Goal: Navigation & Orientation: Find specific page/section

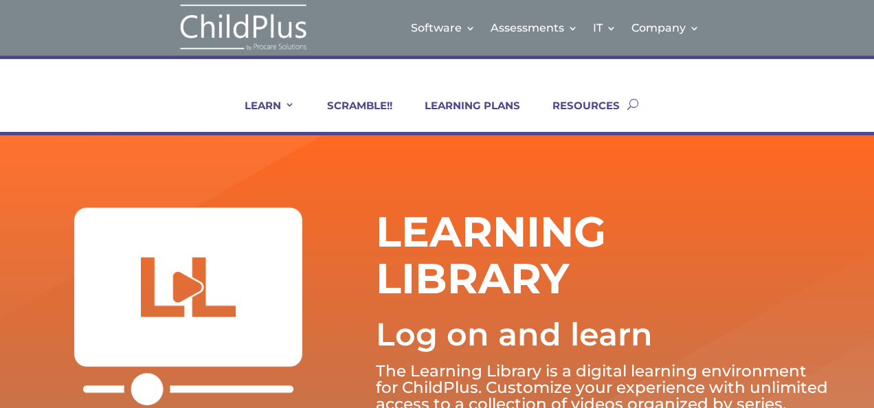
click at [789, 331] on p "Log on and learn" at bounding box center [603, 335] width 455 height 60
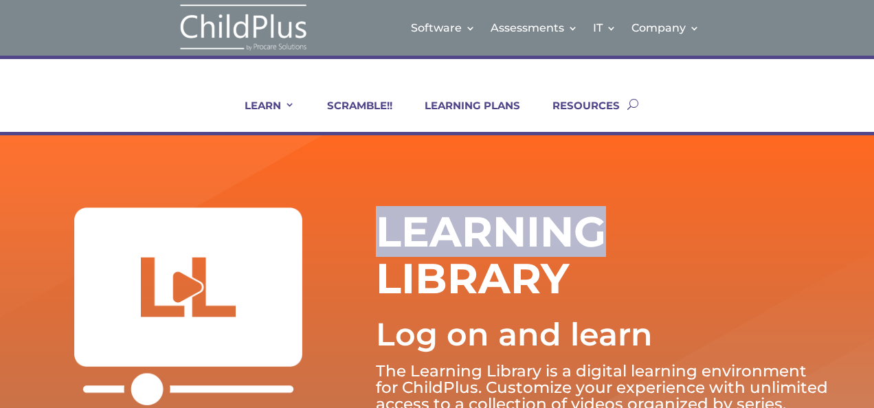
drag, startPoint x: 874, startPoint y: 188, endPoint x: 877, endPoint y: 236, distance: 48.9
drag, startPoint x: 877, startPoint y: 236, endPoint x: 788, endPoint y: 248, distance: 89.5
click at [788, 248] on div "LEARNING LIBRARY Log on and learn The Learning Library is a digital learning en…" at bounding box center [603, 310] width 455 height 205
click at [242, 15] on img at bounding box center [243, 28] width 137 height 50
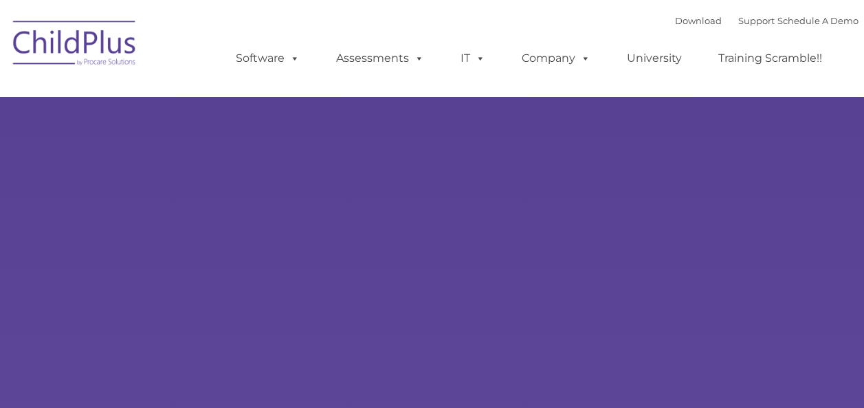
select select "MEDIUM"
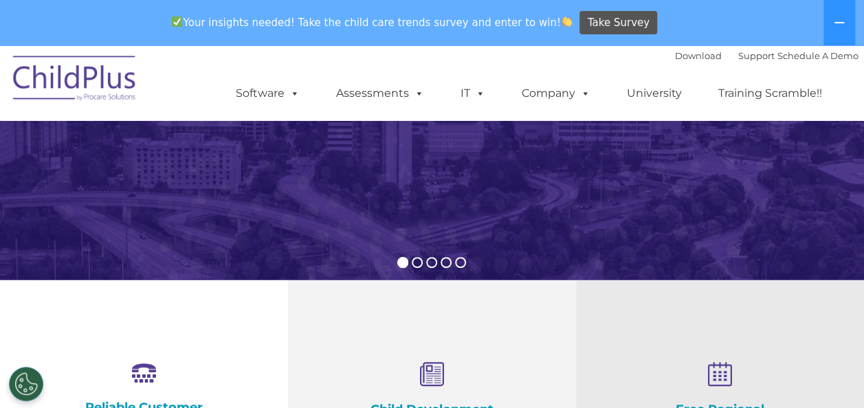
scroll to position [242, 0]
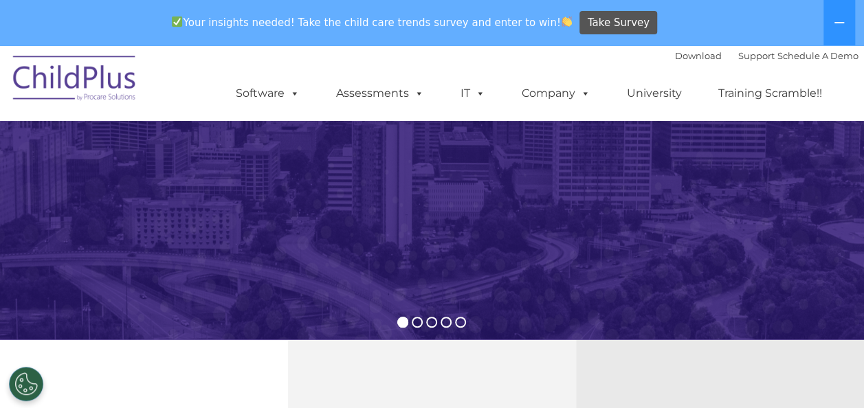
click at [67, 78] on img at bounding box center [74, 80] width 137 height 69
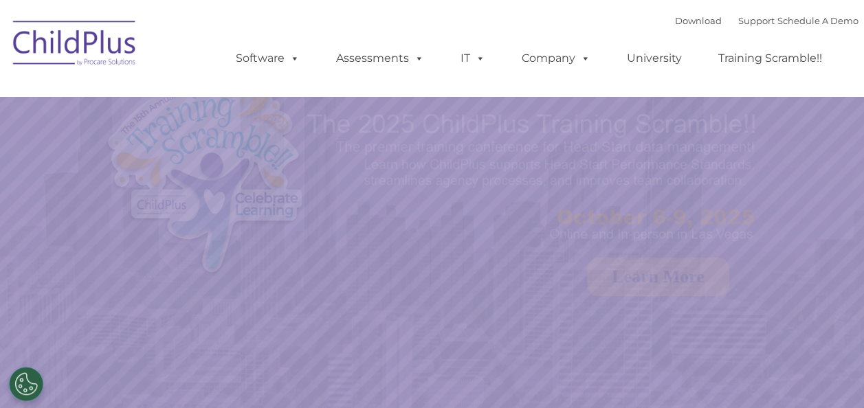
select select "MEDIUM"
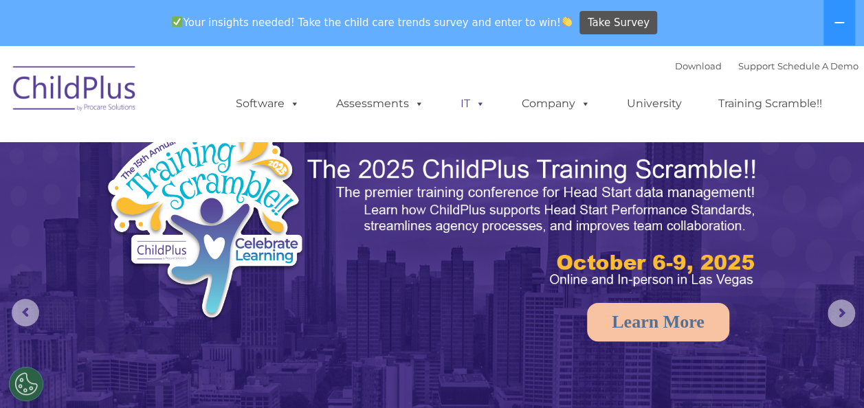
click at [484, 106] on link "IT" at bounding box center [473, 103] width 52 height 27
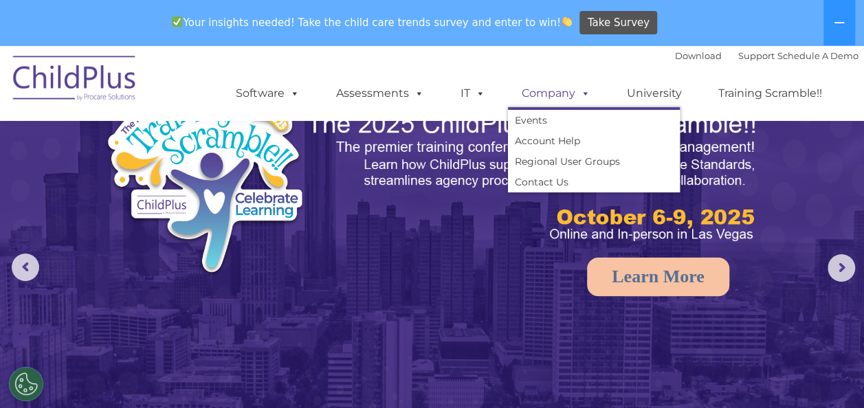
click at [535, 97] on link "Company" at bounding box center [556, 93] width 96 height 27
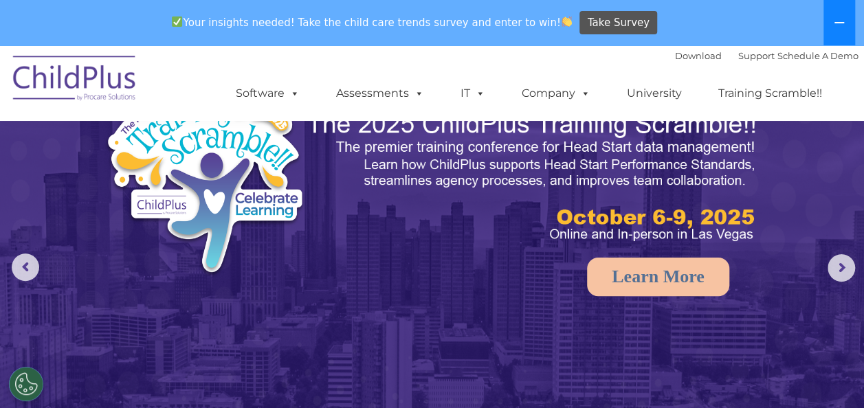
click at [853, 36] on button at bounding box center [840, 22] width 32 height 45
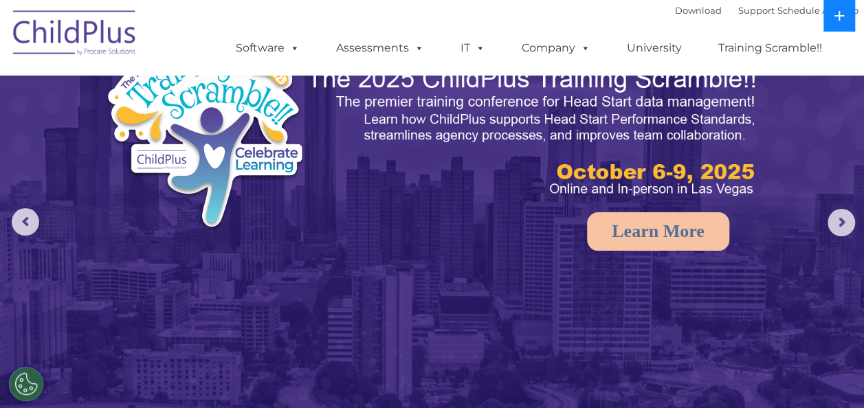
click at [846, 25] on button at bounding box center [840, 16] width 32 height 32
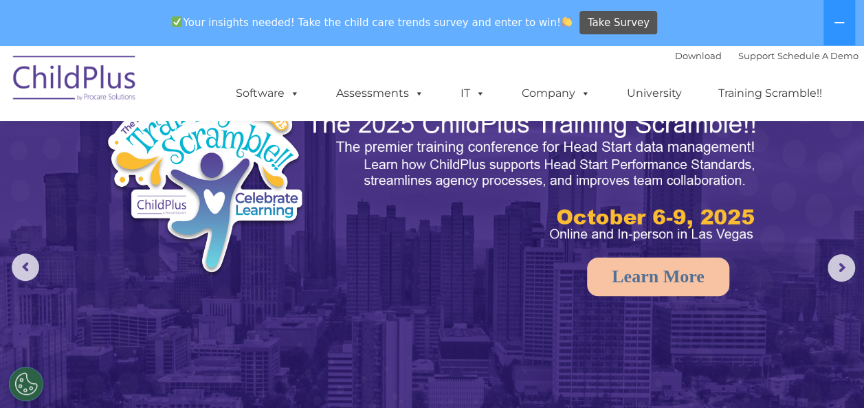
click at [209, 105] on ul "Software ChildPlus: The original and most widely-used Head Start data managemen…" at bounding box center [533, 93] width 650 height 55
click at [256, 90] on link "Software" at bounding box center [267, 93] width 91 height 27
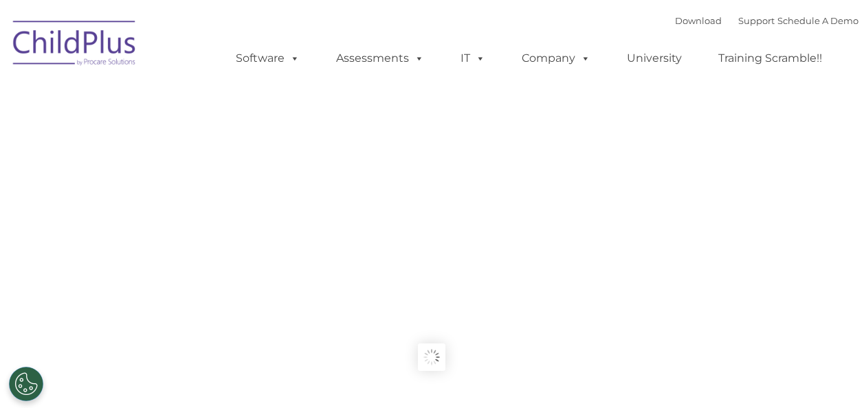
type input ""
